Goal: Task Accomplishment & Management: Use online tool/utility

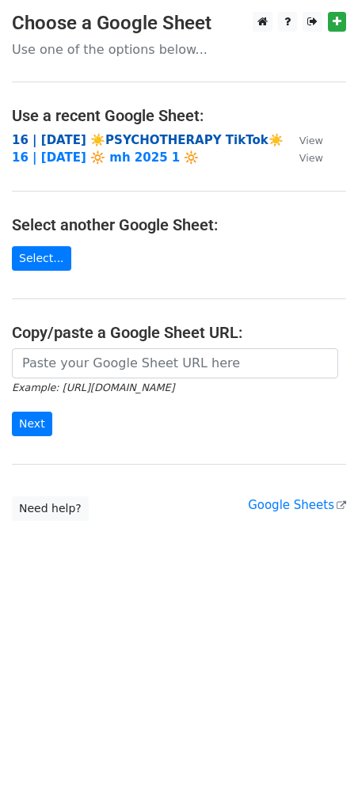
click at [95, 134] on strong "16 | AUG 1 ☀️PSYCHOTHERAPY TikTok☀️" at bounding box center [148, 140] width 272 height 14
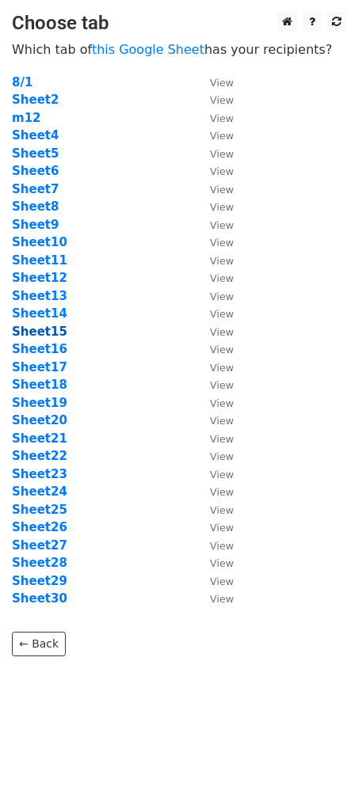
click at [35, 333] on strong "Sheet15" at bounding box center [39, 332] width 55 height 14
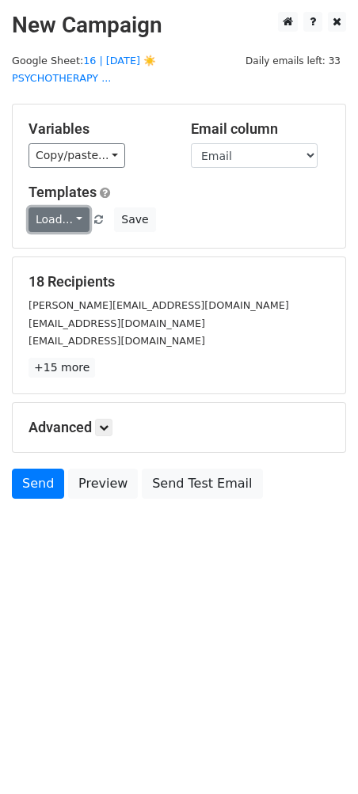
click at [51, 207] on link "Load..." at bounding box center [58, 219] width 61 height 25
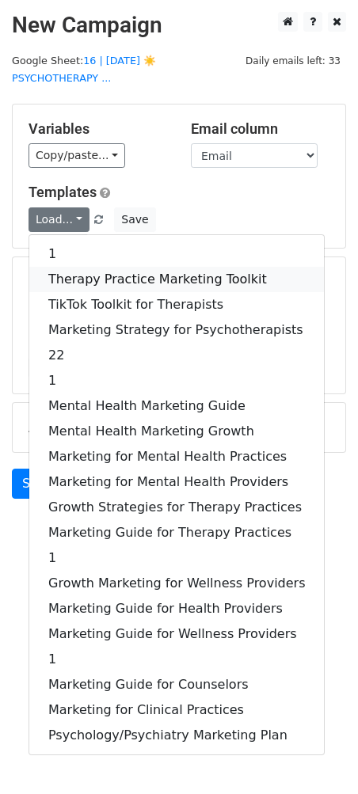
click at [75, 267] on link "Therapy Practice Marketing Toolkit" at bounding box center [176, 279] width 294 height 25
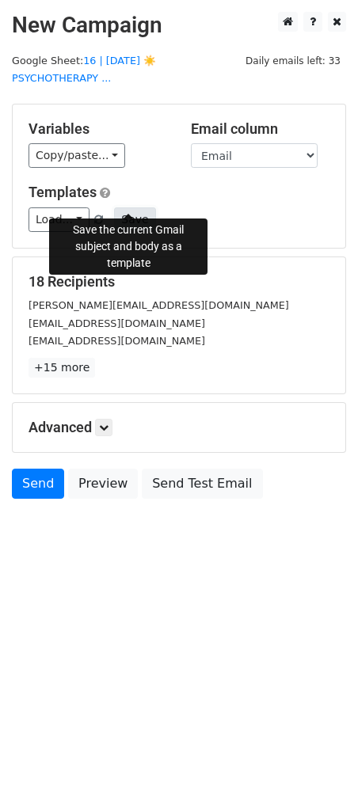
click at [124, 207] on button "Save" at bounding box center [134, 219] width 41 height 25
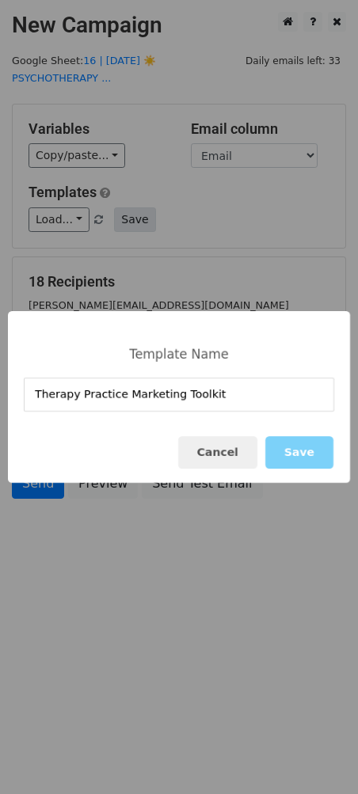
type input "Therapy Practice Marketing Toolkit"
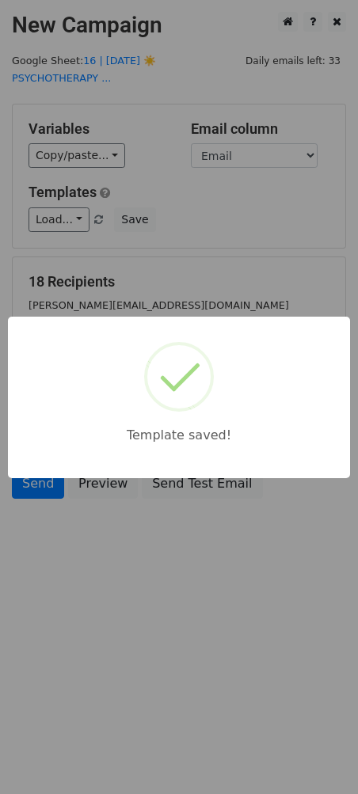
drag, startPoint x: 216, startPoint y: 221, endPoint x: 193, endPoint y: 264, distance: 48.5
click at [214, 223] on div "Template saved!" at bounding box center [179, 397] width 358 height 794
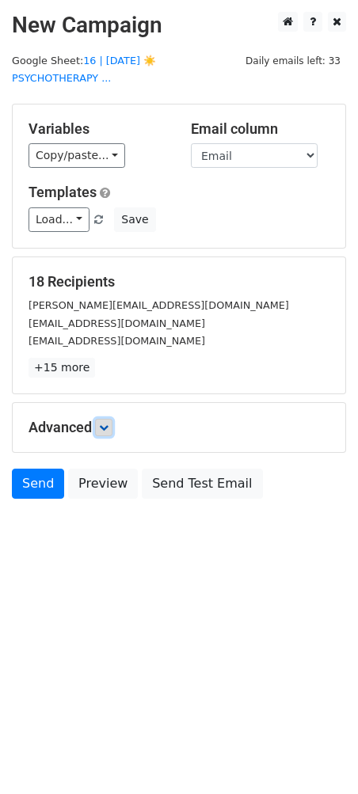
click at [101, 419] on link at bounding box center [103, 427] width 17 height 17
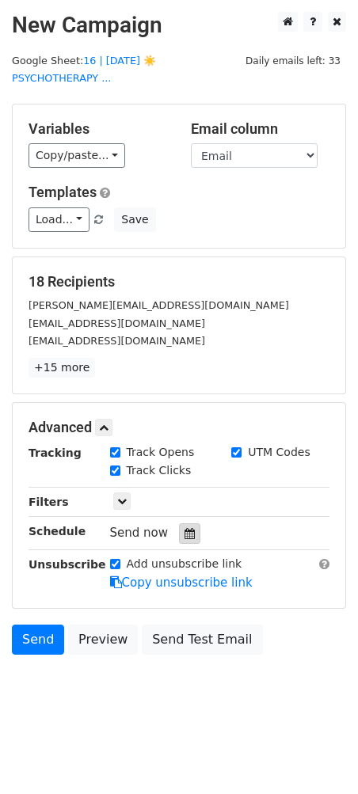
click at [184, 528] on icon at bounding box center [189, 533] width 10 height 11
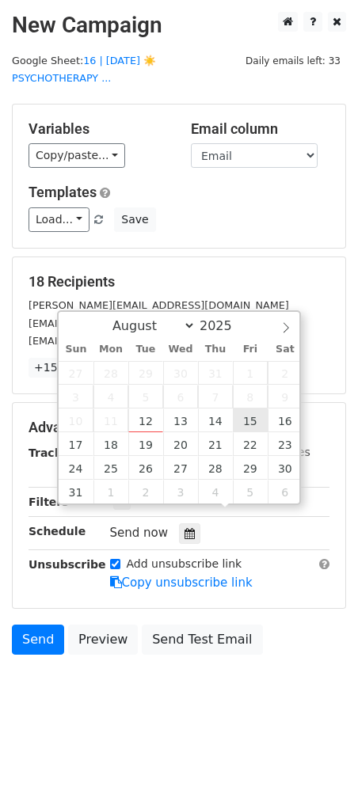
type input "2025-08-15 12:00"
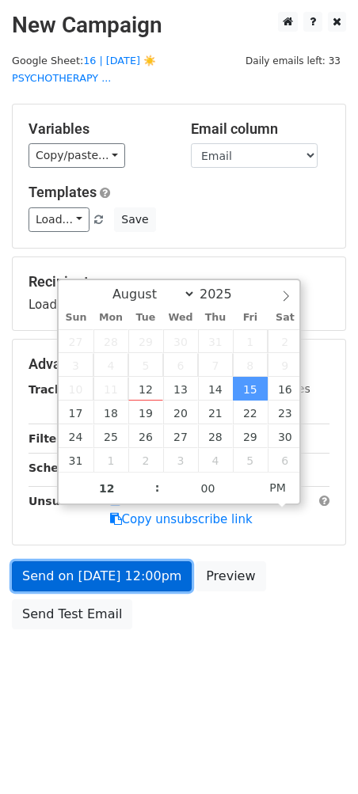
click at [134, 561] on link "Send on Aug 15 at 12:00pm" at bounding box center [102, 576] width 180 height 30
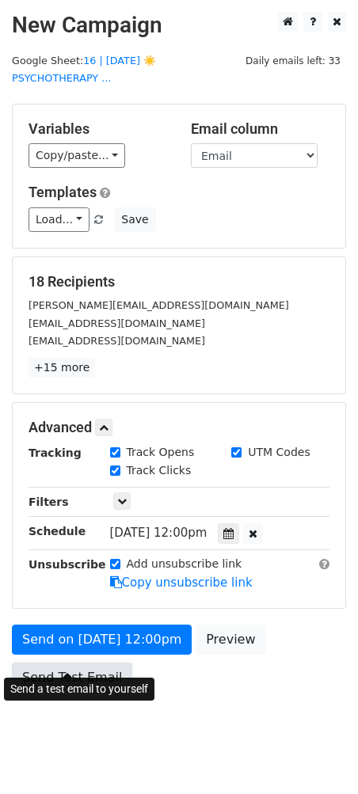
click at [73, 663] on link "Send Test Email" at bounding box center [72, 678] width 120 height 30
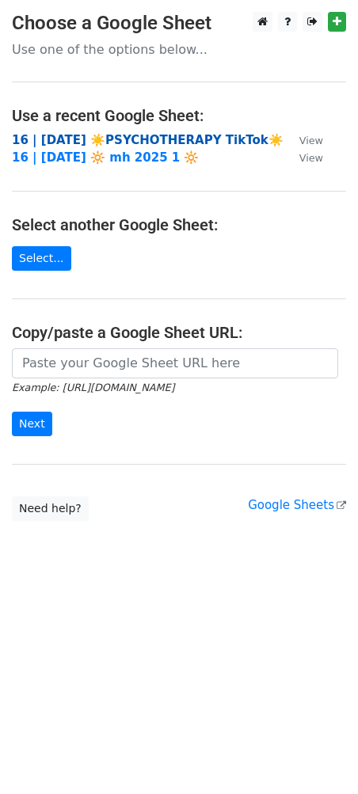
click at [107, 143] on strong "16 | AUG 1 ☀️PSYCHOTHERAPY TikTok☀️" at bounding box center [148, 140] width 272 height 14
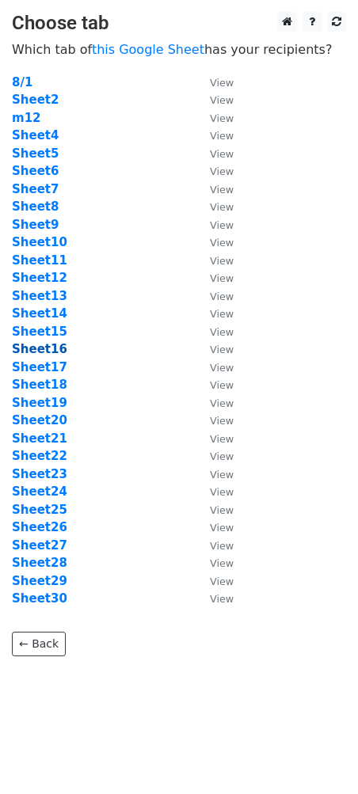
click at [48, 350] on strong "Sheet16" at bounding box center [39, 349] width 55 height 14
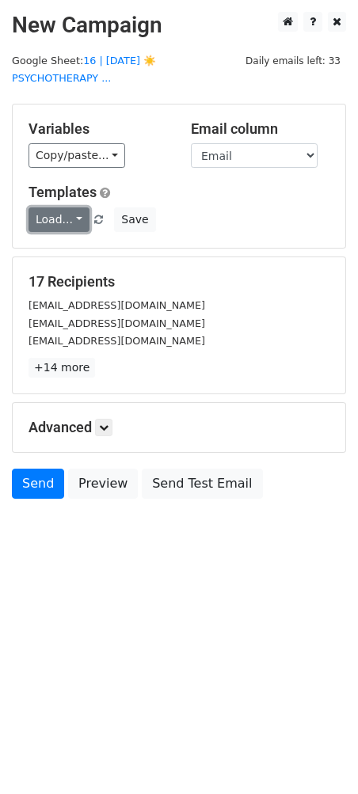
click at [70, 207] on link "Load..." at bounding box center [58, 219] width 61 height 25
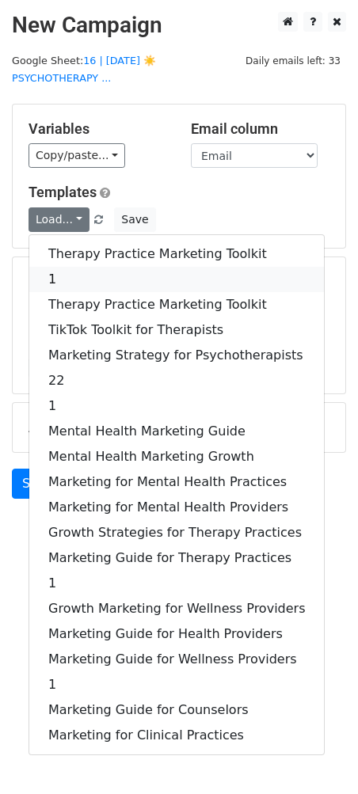
click at [67, 267] on link "1" at bounding box center [176, 279] width 294 height 25
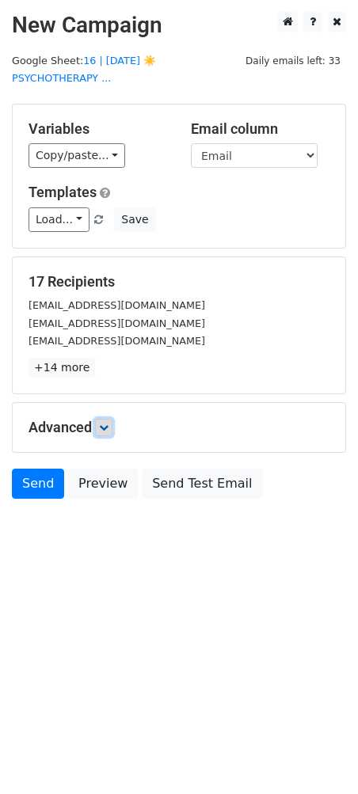
click at [105, 423] on icon at bounding box center [103, 427] width 9 height 9
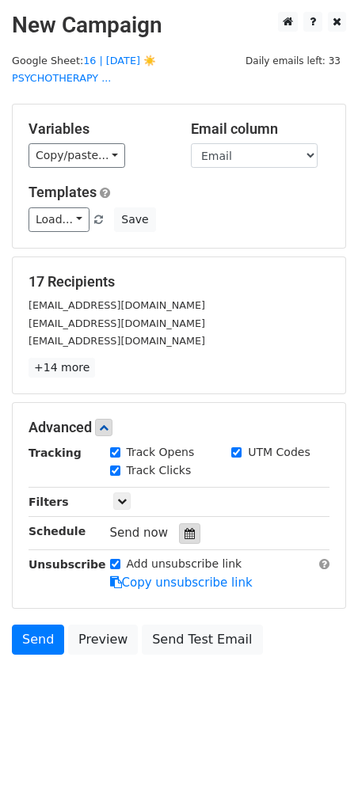
click at [184, 528] on icon at bounding box center [189, 533] width 10 height 11
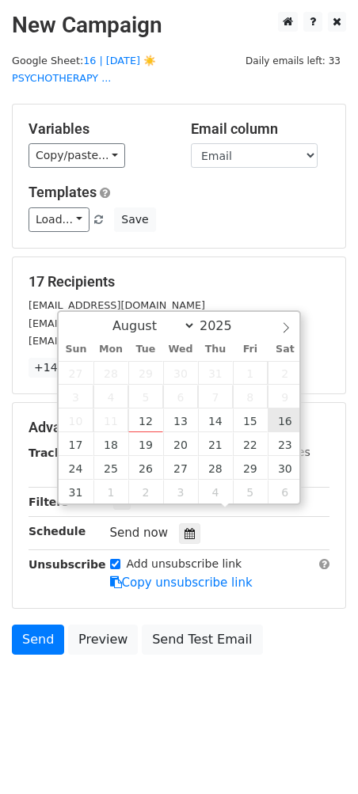
type input "2025-08-16 12:00"
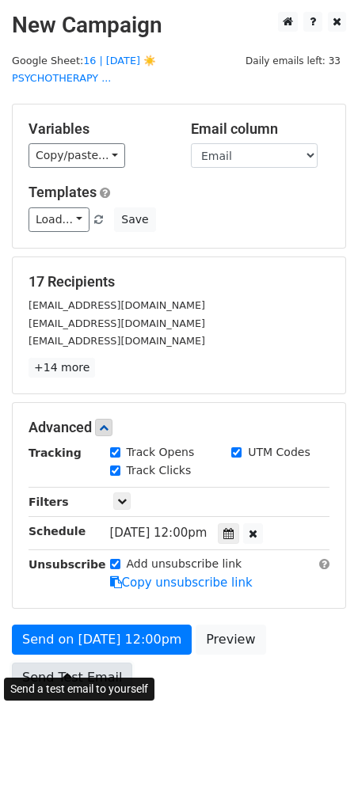
click at [61, 663] on link "Send Test Email" at bounding box center [72, 678] width 120 height 30
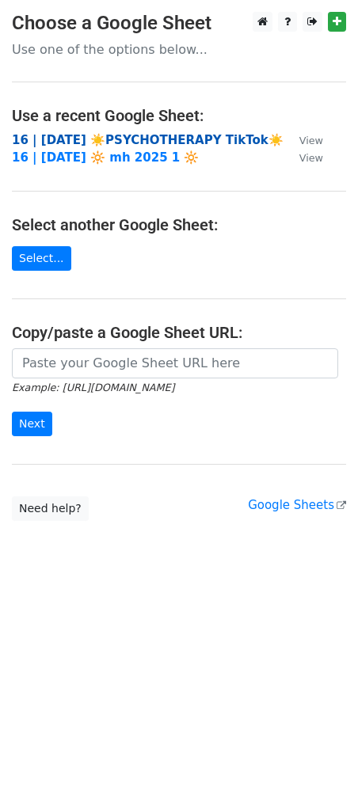
click at [104, 134] on strong "16 | AUG 1 ☀️PSYCHOTHERAPY TikTok☀️" at bounding box center [148, 140] width 272 height 14
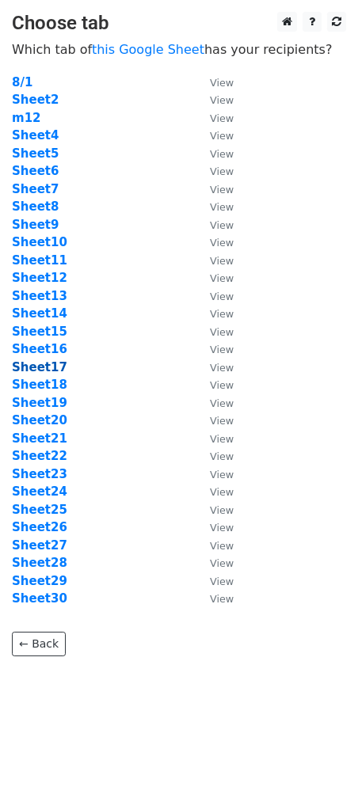
click at [36, 363] on strong "Sheet17" at bounding box center [39, 367] width 55 height 14
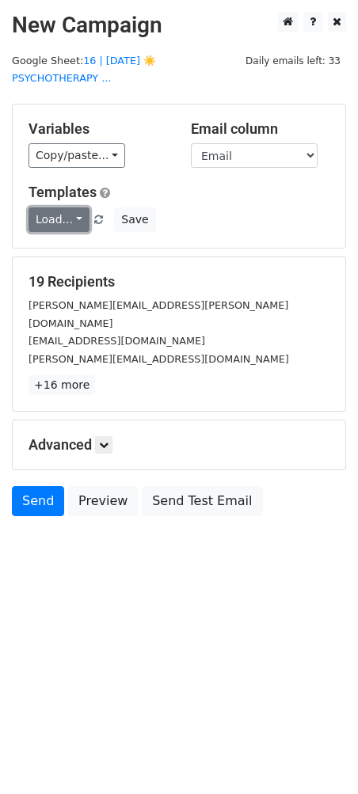
click at [65, 207] on link "Load..." at bounding box center [58, 219] width 61 height 25
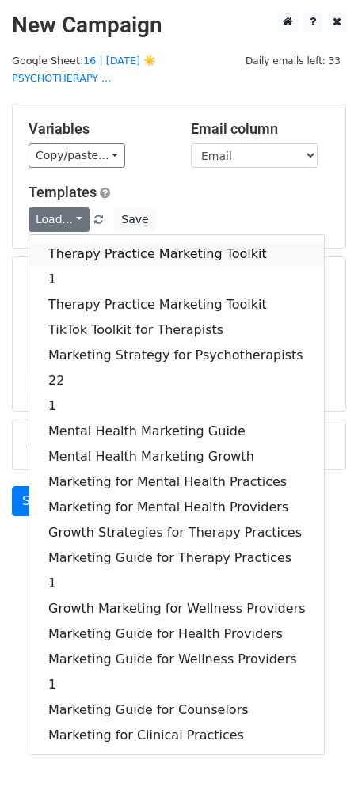
click at [63, 241] on link "Therapy Practice Marketing Toolkit" at bounding box center [176, 253] width 294 height 25
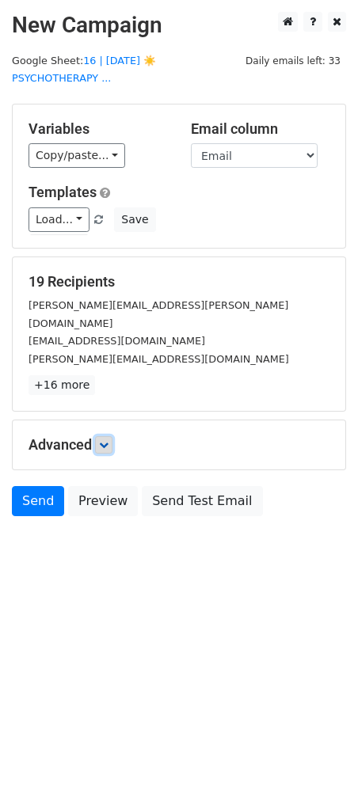
click at [105, 440] on icon at bounding box center [103, 444] width 9 height 9
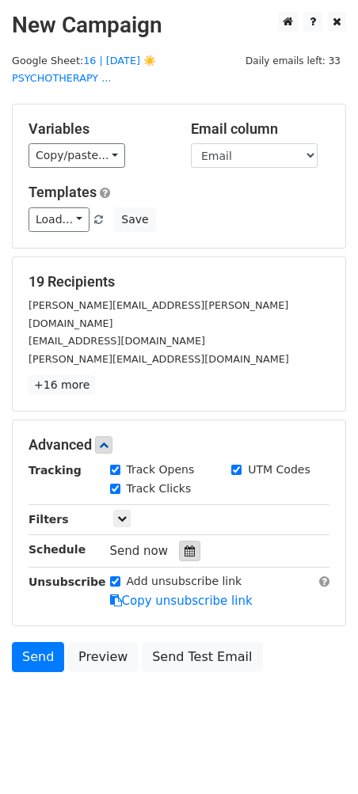
click at [184, 545] on icon at bounding box center [189, 550] width 10 height 11
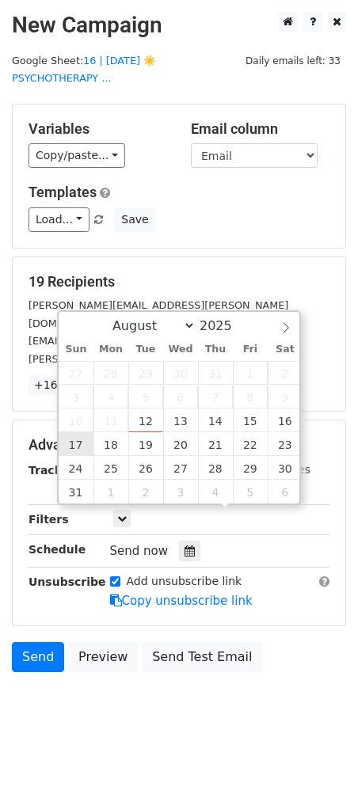
type input "[DATE] 12:00"
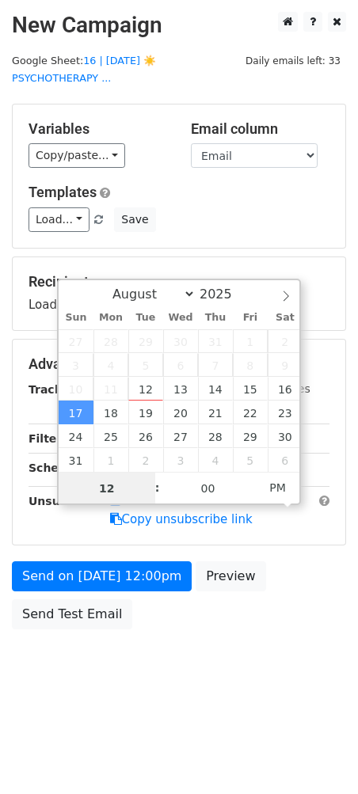
type input "6"
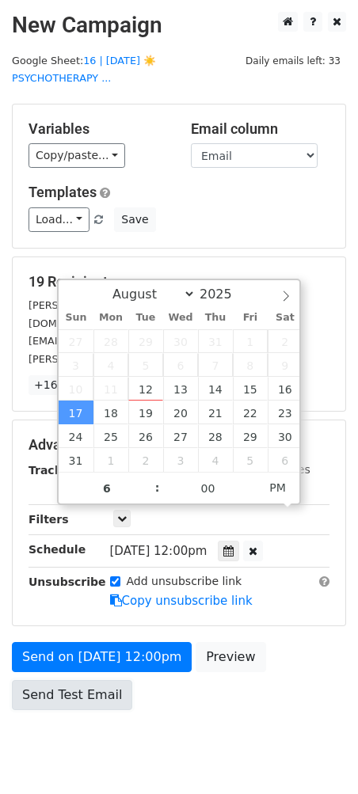
type input "2025-08-17 18:00"
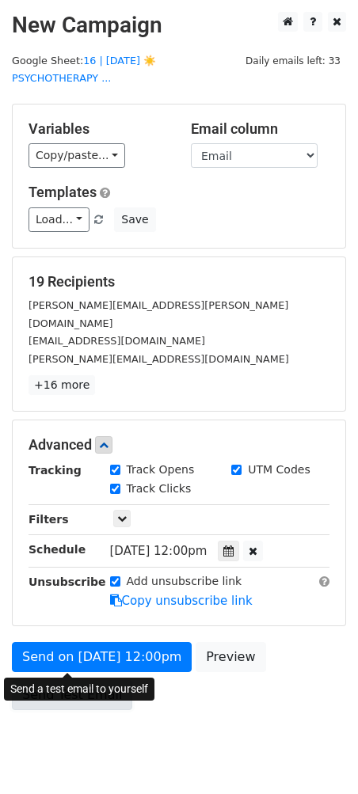
click at [60, 680] on link "Send Test Email" at bounding box center [72, 695] width 120 height 30
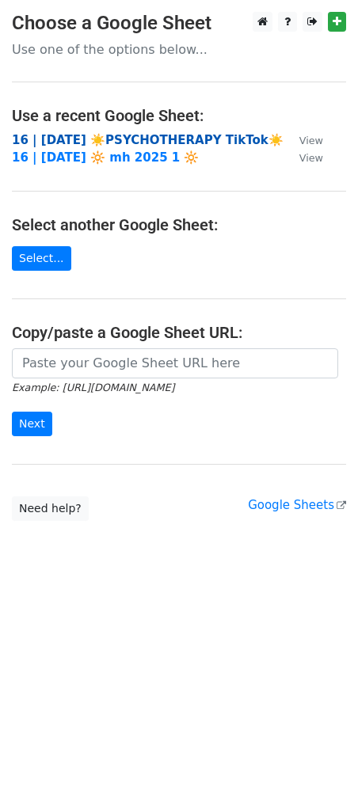
click at [77, 139] on strong "16 | AUG 1 ☀️PSYCHOTHERAPY TikTok☀️" at bounding box center [148, 140] width 272 height 14
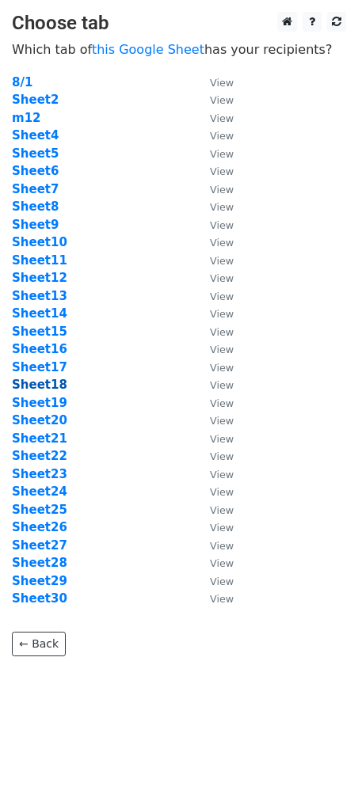
click at [54, 379] on strong "Sheet18" at bounding box center [39, 385] width 55 height 14
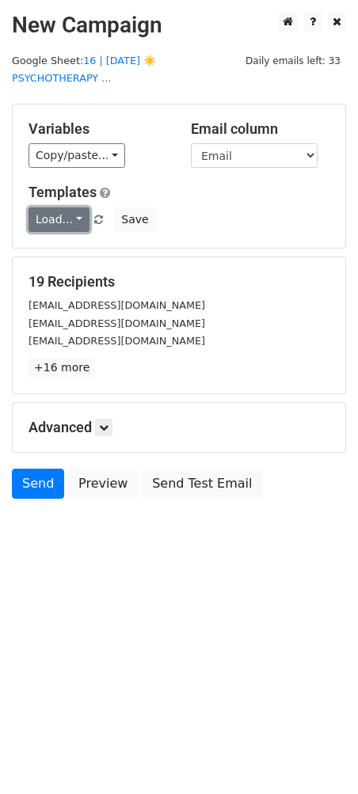
click at [49, 207] on link "Load..." at bounding box center [58, 219] width 61 height 25
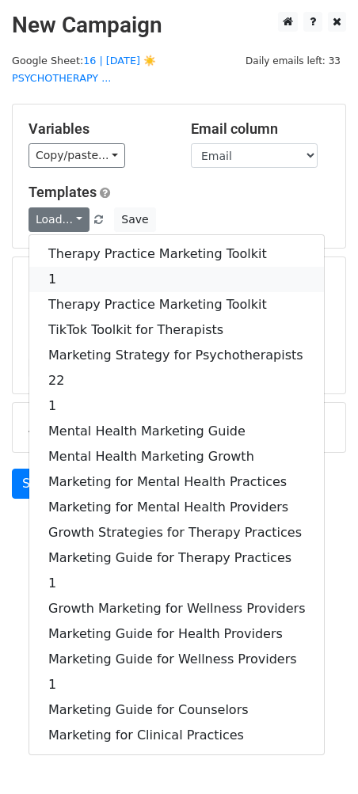
click at [78, 267] on link "1" at bounding box center [176, 279] width 294 height 25
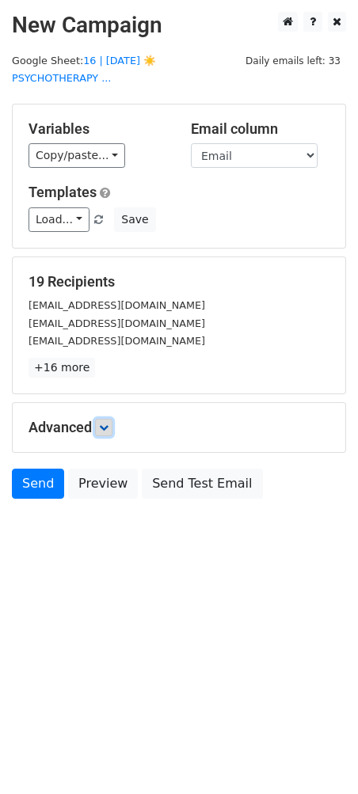
click at [107, 423] on icon at bounding box center [103, 427] width 9 height 9
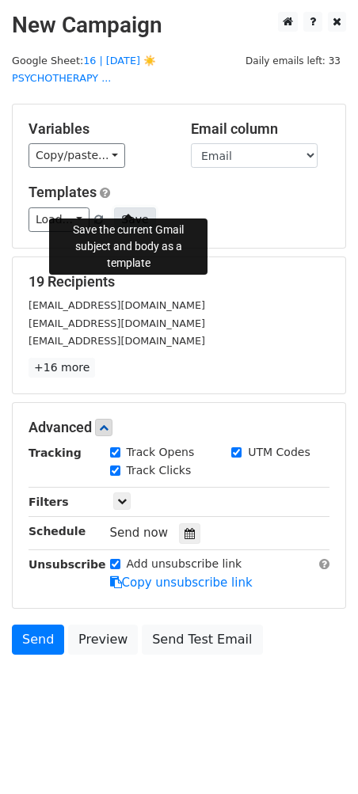
click at [142, 207] on button "Save" at bounding box center [134, 219] width 41 height 25
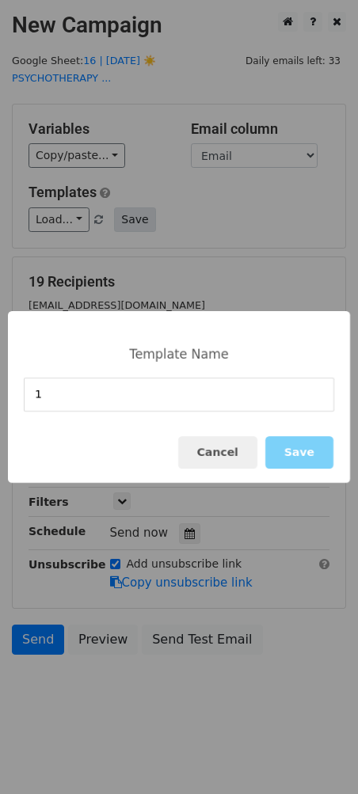
type input "1"
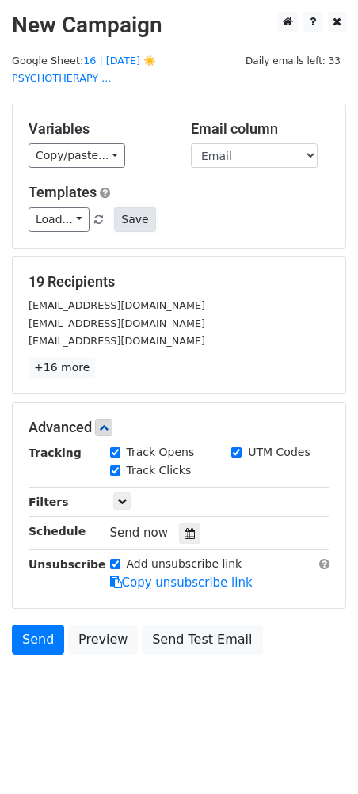
click at [138, 207] on button "Save" at bounding box center [134, 219] width 41 height 25
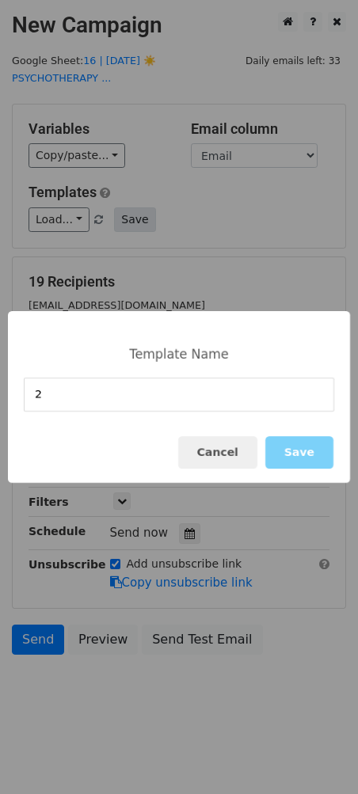
type input "2"
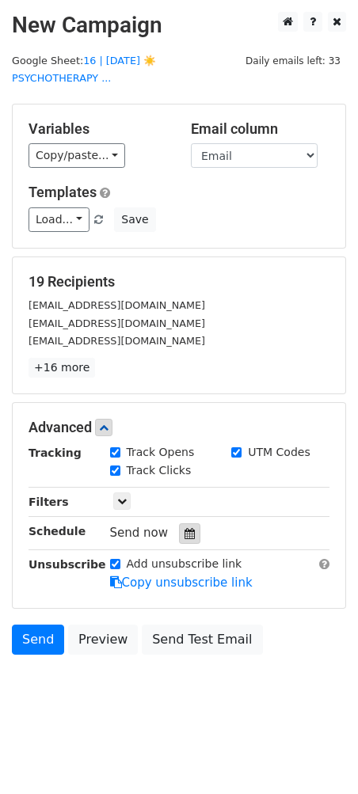
click at [192, 523] on div at bounding box center [189, 533] width 21 height 21
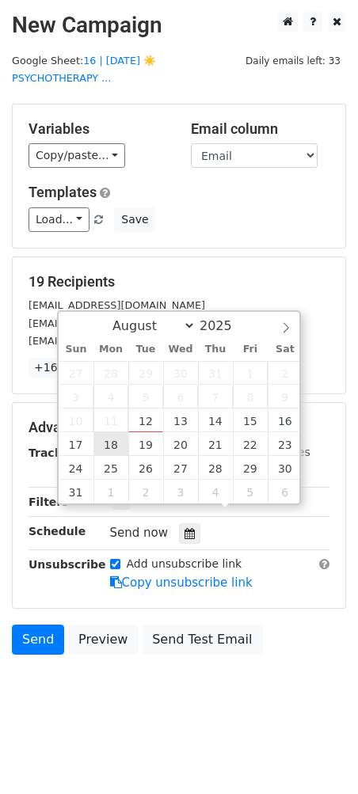
type input "2025-08-18 12:00"
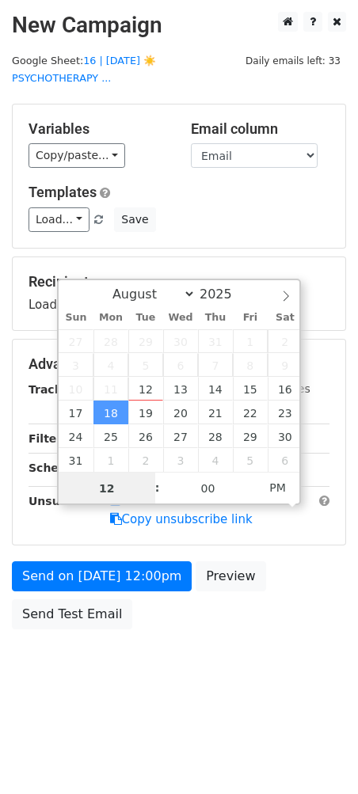
type input "8"
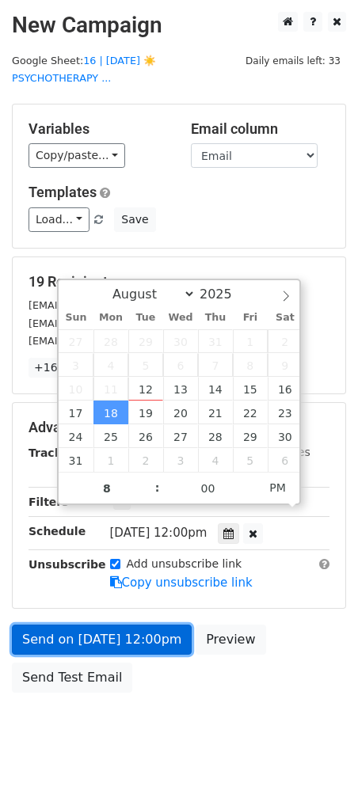
type input "2025-08-18 20:00"
click at [74, 625] on link "Send on Aug 18 at 12:00pm" at bounding box center [102, 640] width 180 height 30
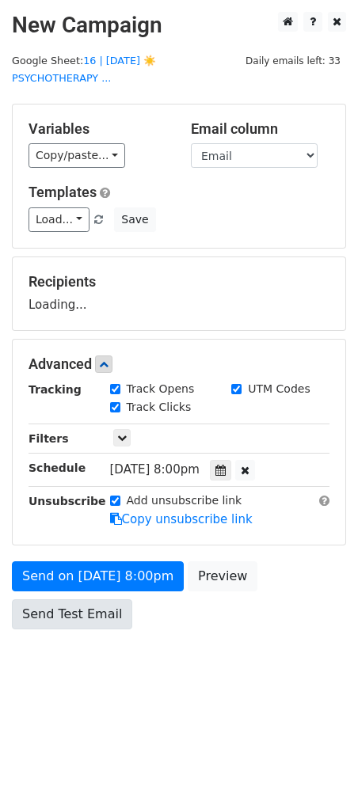
click at [74, 649] on body "New Campaign Daily emails left: 33 Google Sheet: 16 | AUG 1 ☀️PSYCHOTHERAPY ...…" at bounding box center [179, 356] width 358 height 689
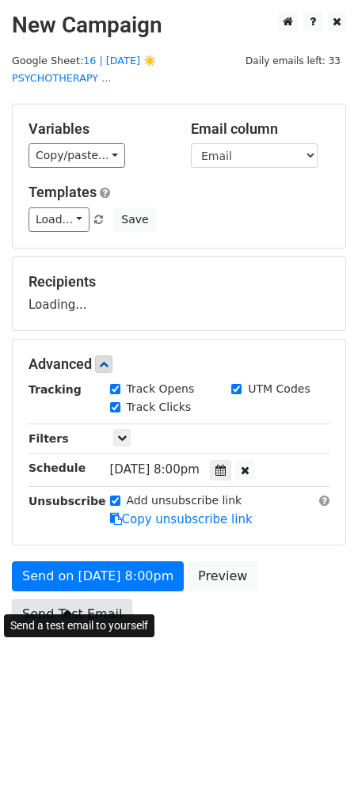
click at [63, 607] on link "Send Test Email" at bounding box center [72, 614] width 120 height 30
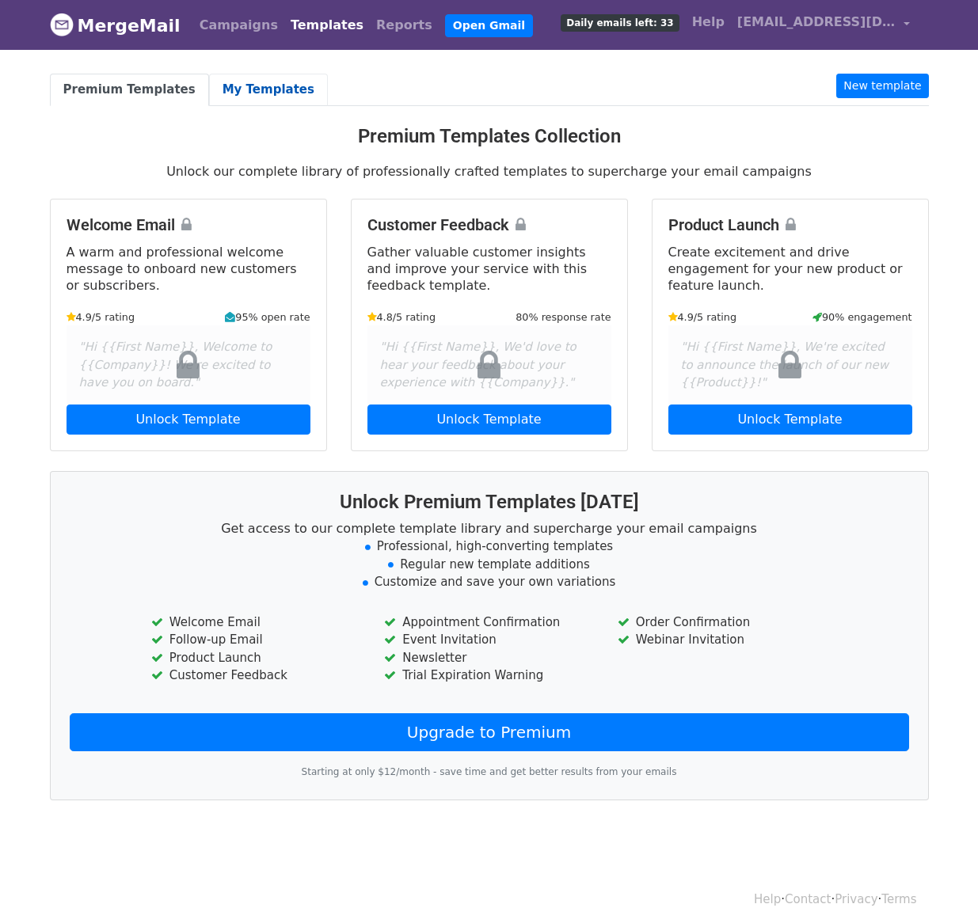
click at [246, 86] on link "My Templates" at bounding box center [268, 90] width 119 height 32
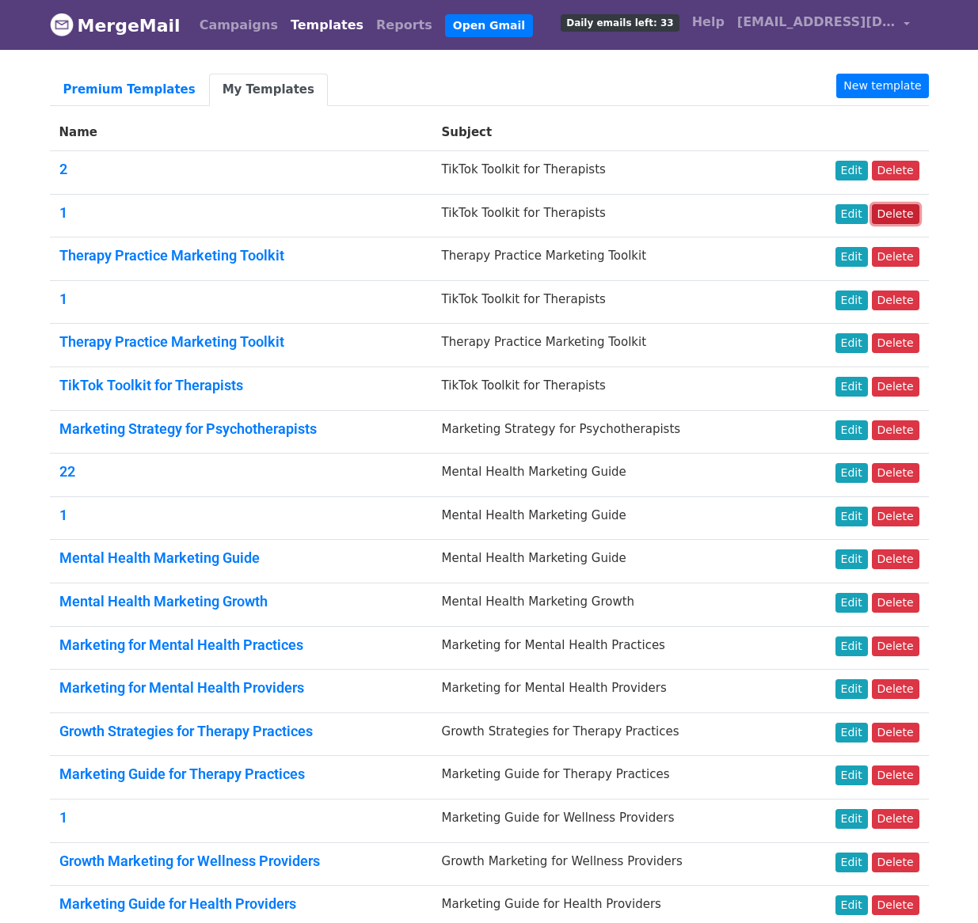
click at [906, 215] on link "Delete" at bounding box center [895, 214] width 47 height 20
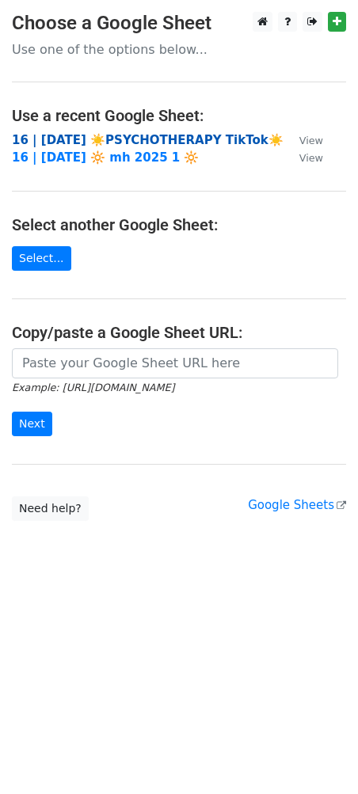
click at [113, 138] on strong "16 | AUG 1 ☀️PSYCHOTHERAPY TikTok☀️" at bounding box center [148, 140] width 272 height 14
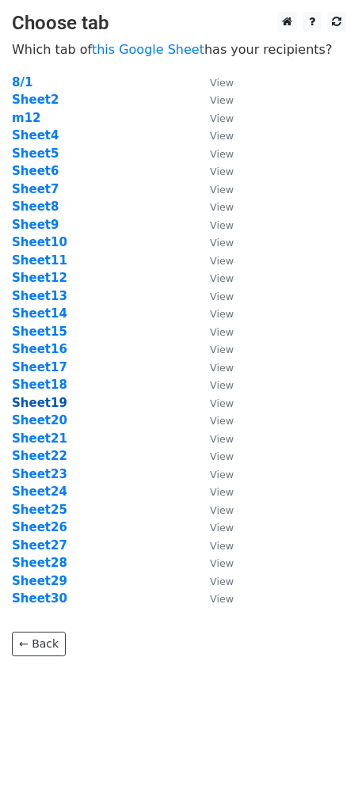
click at [53, 399] on strong "Sheet19" at bounding box center [39, 403] width 55 height 14
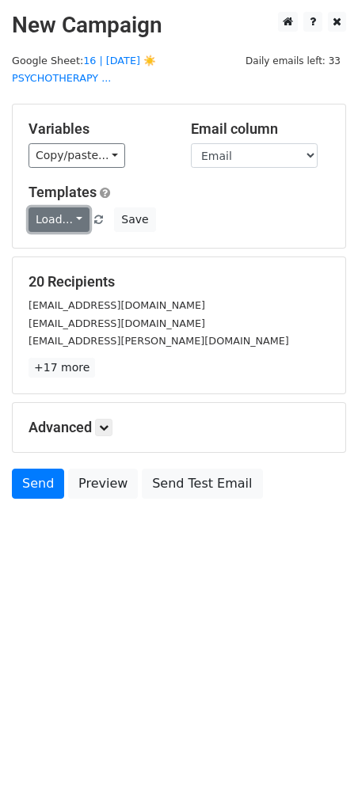
click at [49, 207] on link "Load..." at bounding box center [58, 219] width 61 height 25
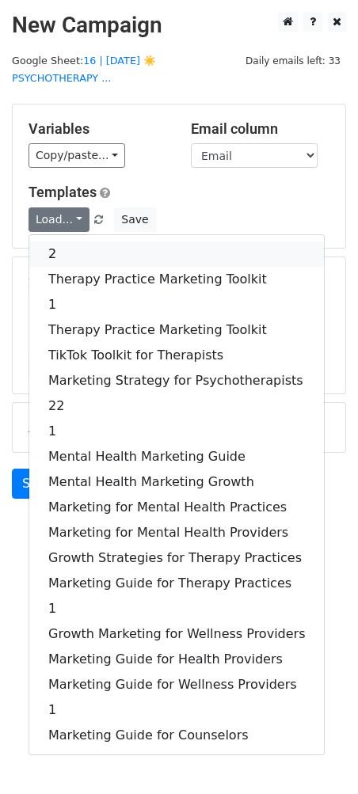
click at [63, 241] on link "2" at bounding box center [176, 253] width 294 height 25
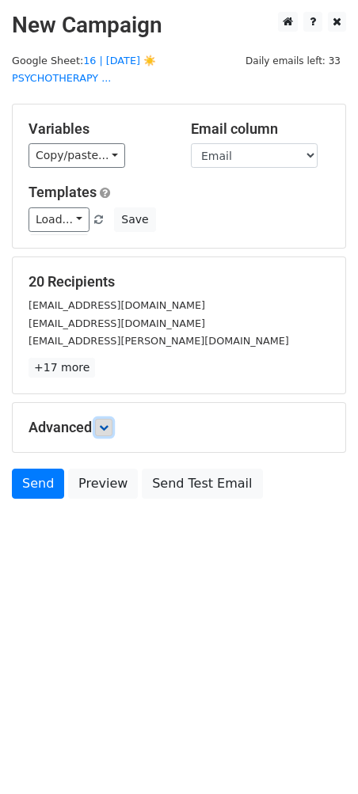
click at [108, 423] on icon at bounding box center [103, 427] width 9 height 9
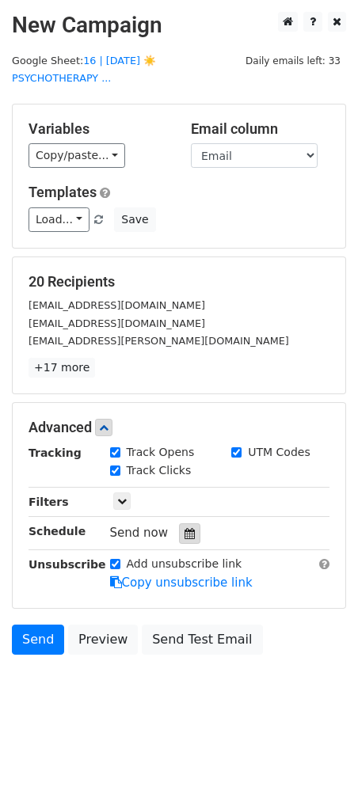
click at [184, 528] on icon at bounding box center [189, 533] width 10 height 11
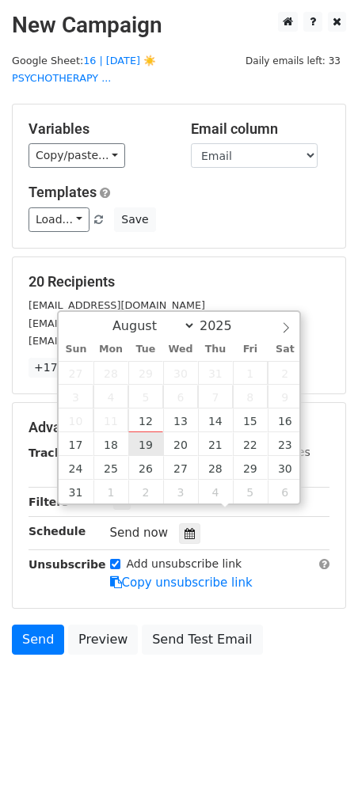
type input "2025-08-19 12:00"
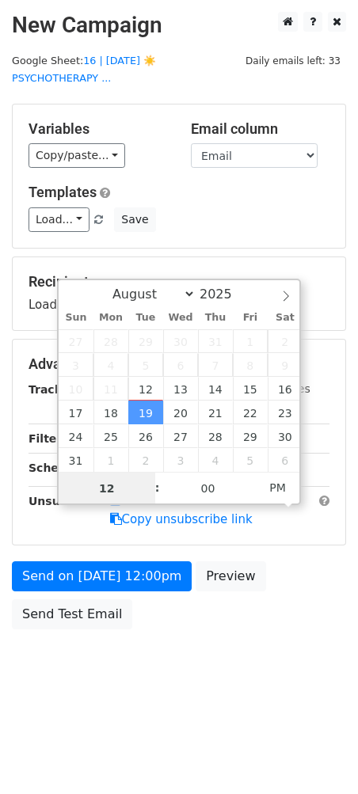
type input "8"
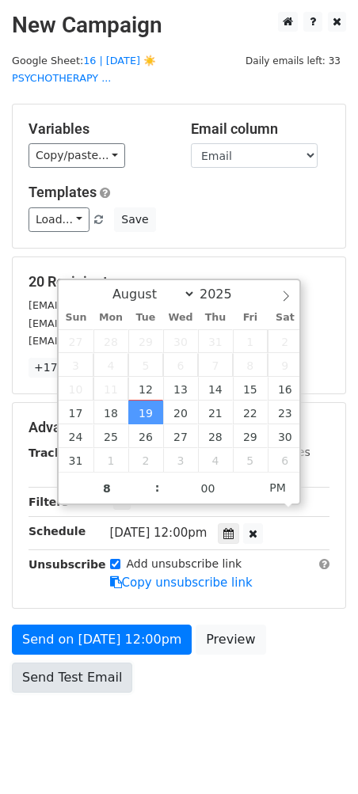
type input "2025-08-19 20:00"
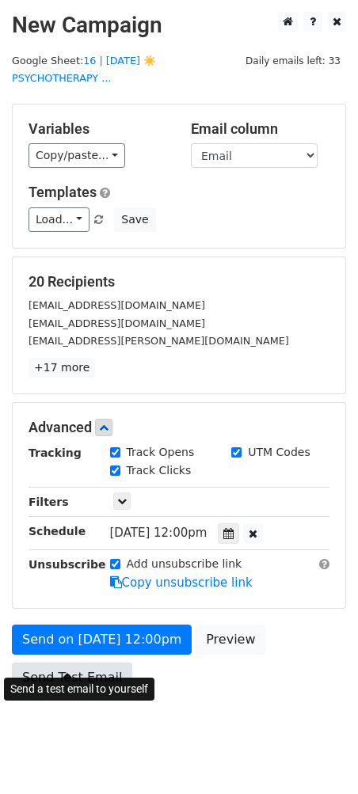
click at [58, 663] on link "Send Test Email" at bounding box center [72, 678] width 120 height 30
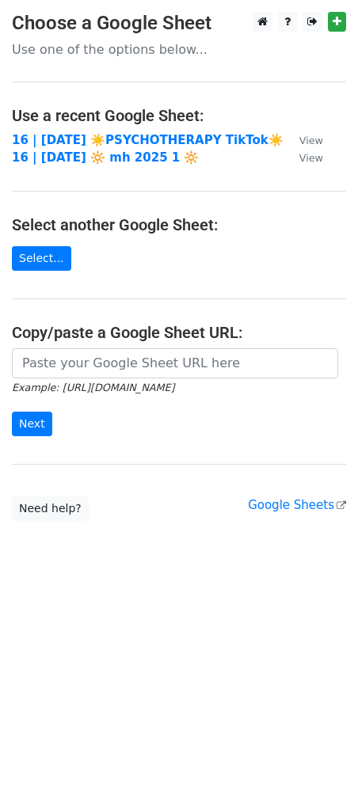
click at [85, 131] on td "16 | AUG 1 ☀️PSYCHOTHERAPY TikTok☀️" at bounding box center [148, 140] width 272 height 18
click at [85, 135] on strong "16 | AUG 1 ☀️PSYCHOTHERAPY TikTok☀️" at bounding box center [148, 140] width 272 height 14
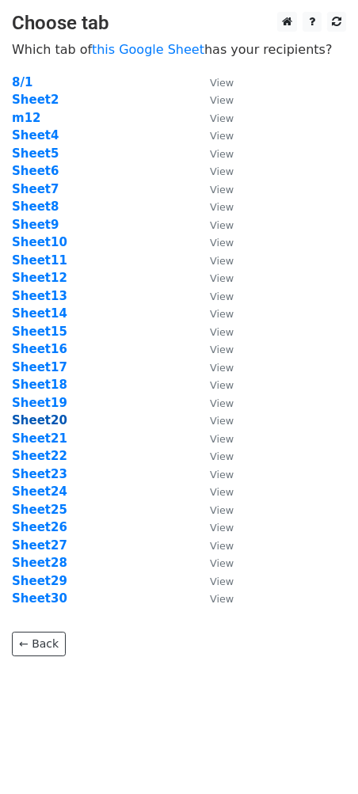
click at [46, 416] on strong "Sheet20" at bounding box center [39, 420] width 55 height 14
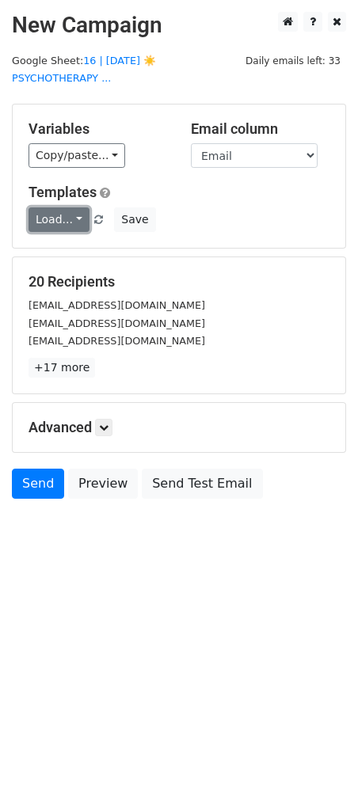
click at [46, 207] on link "Load..." at bounding box center [58, 219] width 61 height 25
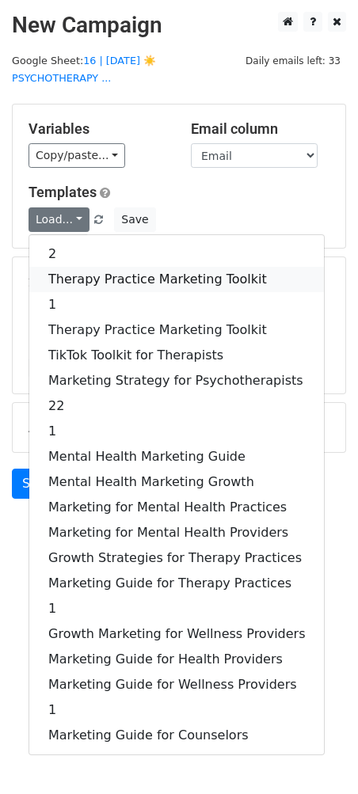
click at [61, 267] on link "Therapy Practice Marketing Toolkit" at bounding box center [176, 279] width 294 height 25
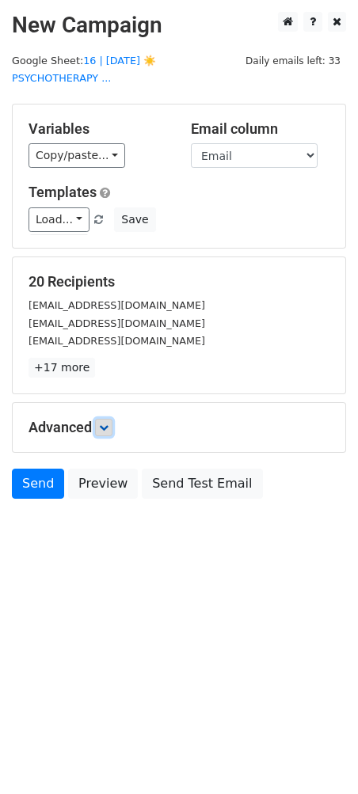
click at [108, 423] on icon at bounding box center [103, 427] width 9 height 9
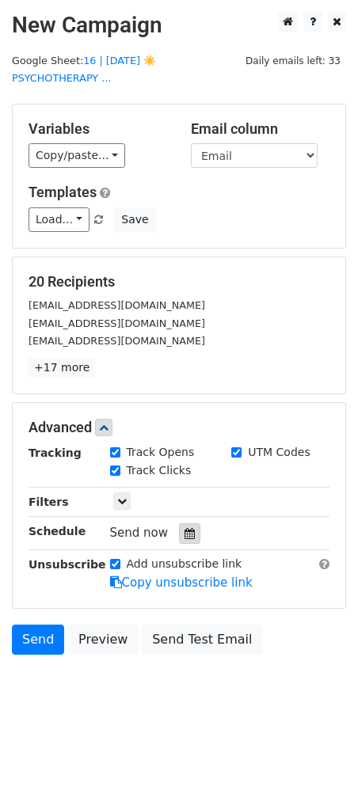
click at [186, 528] on icon at bounding box center [189, 533] width 10 height 11
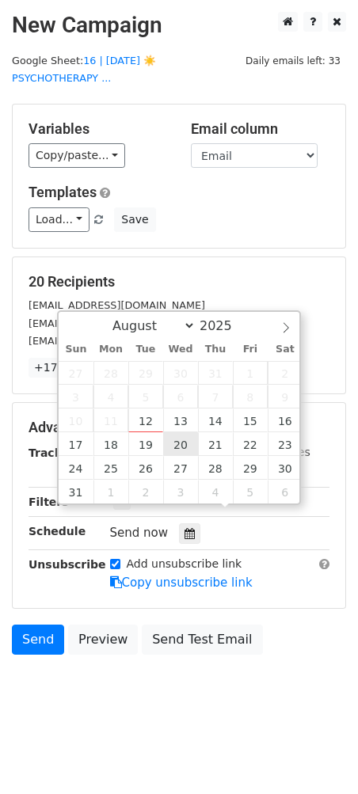
type input "[DATE] 12:00"
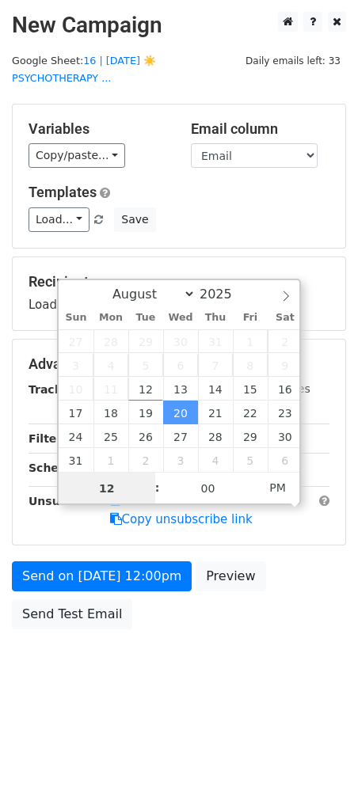
type input "9"
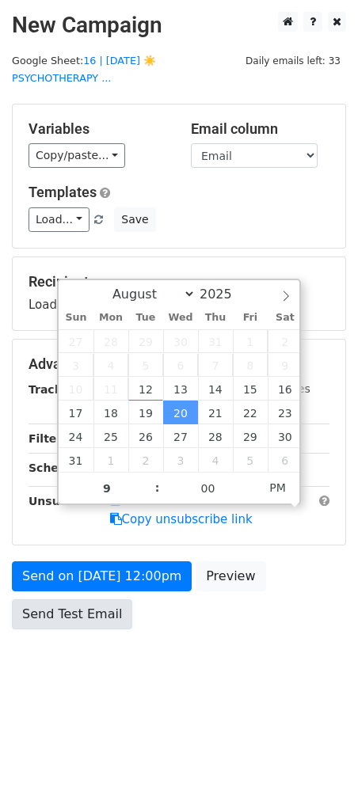
type input "[DATE] 21:00"
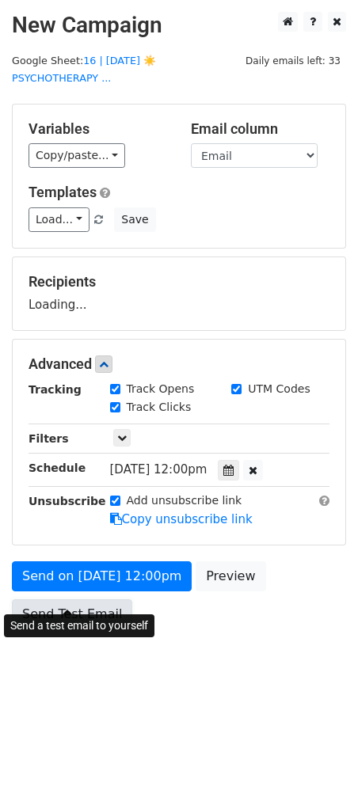
click at [83, 599] on link "Send Test Email" at bounding box center [72, 614] width 120 height 30
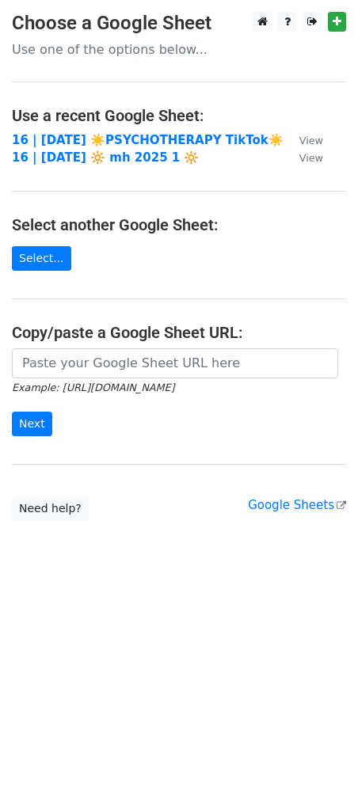
click at [102, 130] on main "Choose a Google Sheet Use one of the options below... Use a recent Google Sheet…" at bounding box center [179, 266] width 358 height 509
click at [103, 137] on strong "16 | AUG 1 ☀️PSYCHOTHERAPY TikTok☀️" at bounding box center [148, 140] width 272 height 14
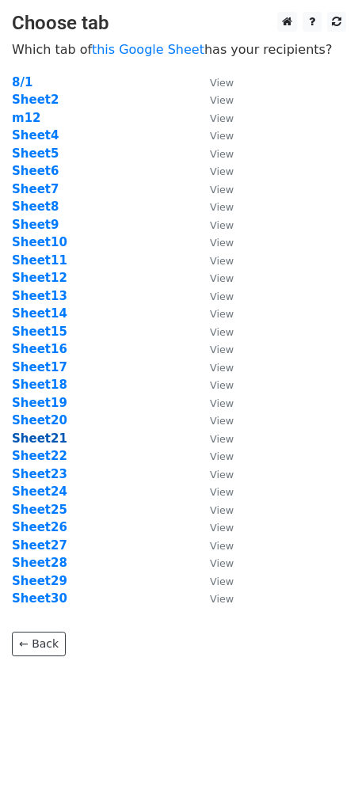
click at [52, 436] on strong "Sheet21" at bounding box center [39, 438] width 55 height 14
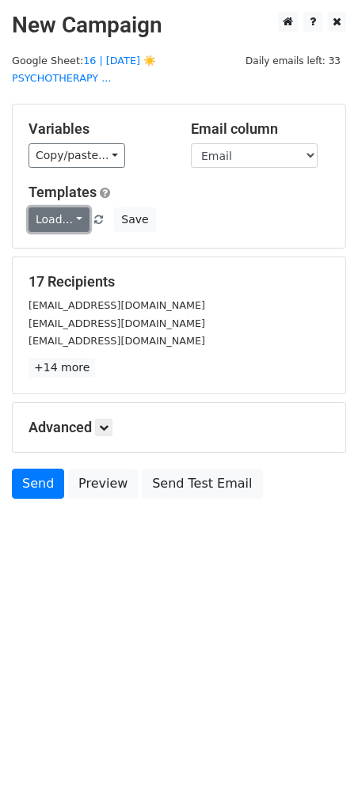
click at [54, 207] on link "Load..." at bounding box center [58, 219] width 61 height 25
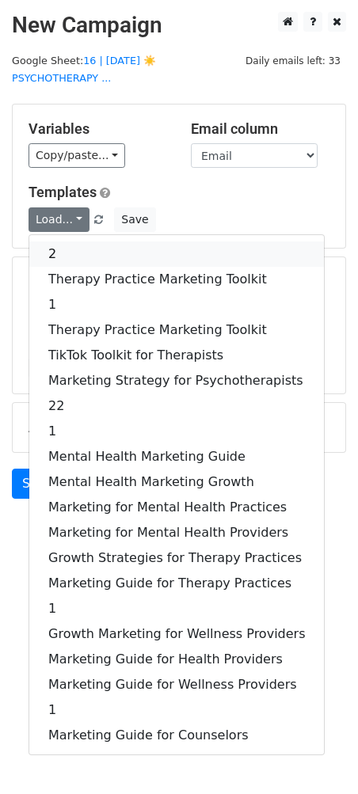
click at [69, 241] on link "2" at bounding box center [176, 253] width 294 height 25
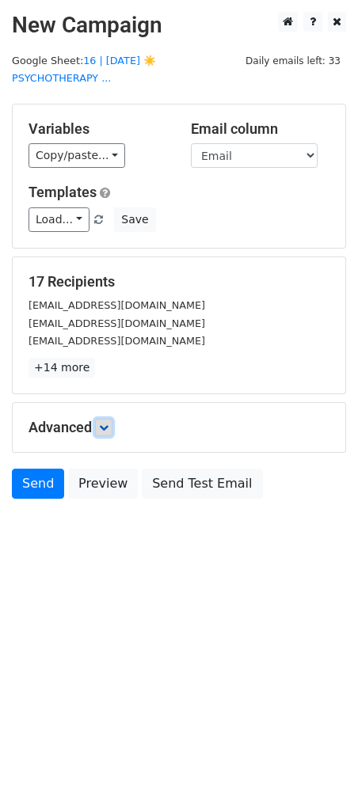
click at [108, 423] on icon at bounding box center [103, 427] width 9 height 9
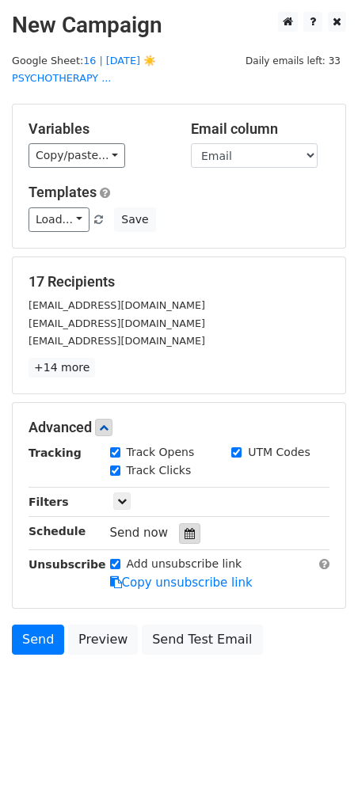
click at [184, 528] on icon at bounding box center [189, 533] width 10 height 11
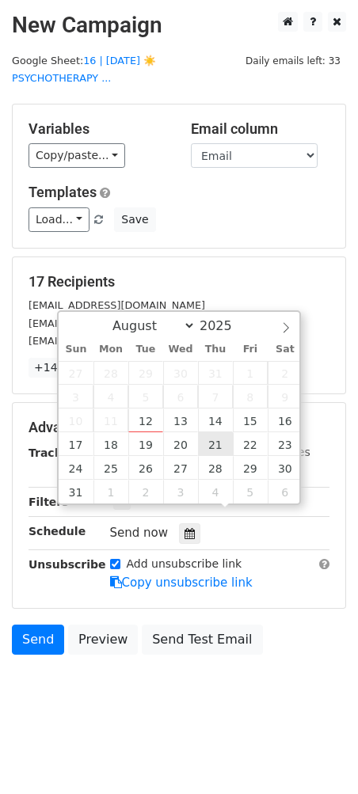
type input "[DATE] 12:00"
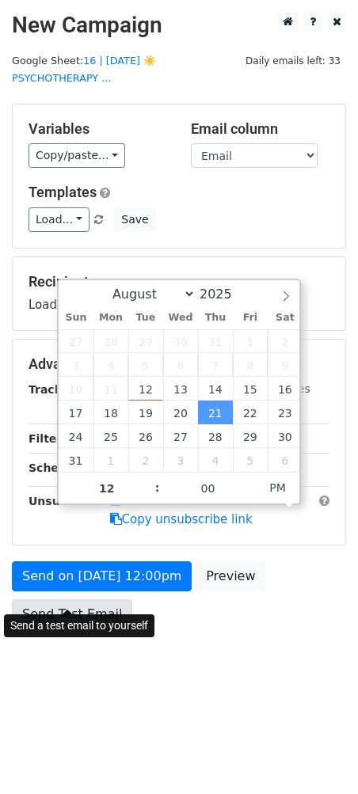
click at [89, 601] on link "Send Test Email" at bounding box center [72, 614] width 120 height 30
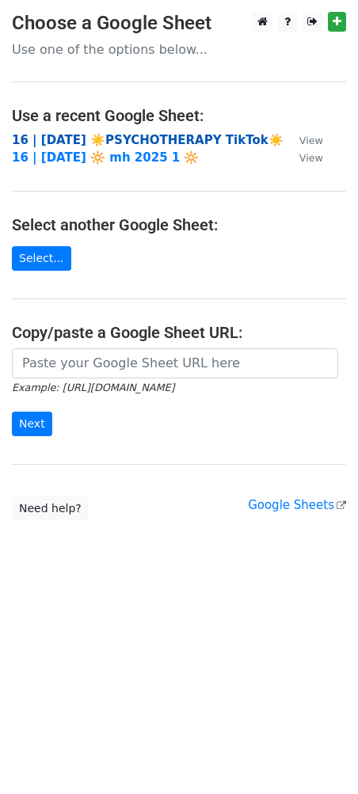
click at [94, 138] on strong "16 | [DATE] ☀️PSYCHOTHERAPY TikTok☀️" at bounding box center [148, 140] width 272 height 14
